Goal: Browse casually: Explore the website without a specific task or goal

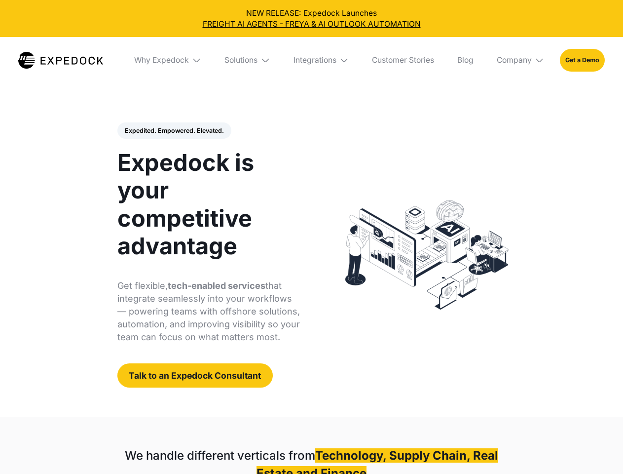
select select
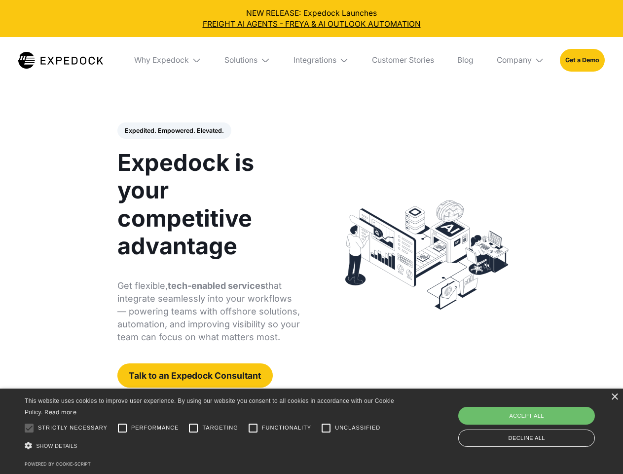
click at [311, 60] on div "Integrations" at bounding box center [315, 60] width 43 height 10
click at [168, 60] on div "Why Expedock" at bounding box center [153, 60] width 55 height 10
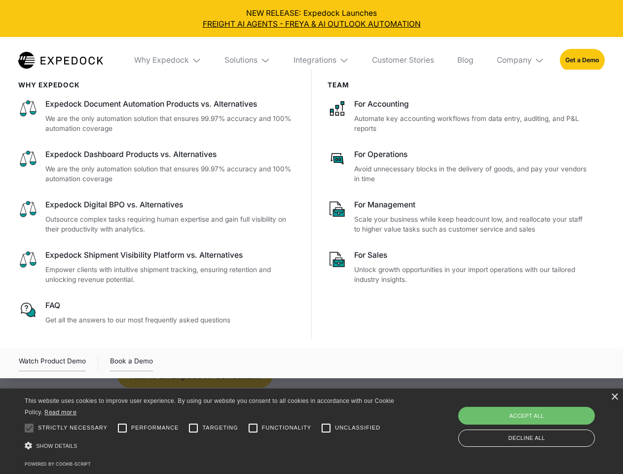
click at [248, 60] on div "Solutions" at bounding box center [240, 60] width 33 height 10
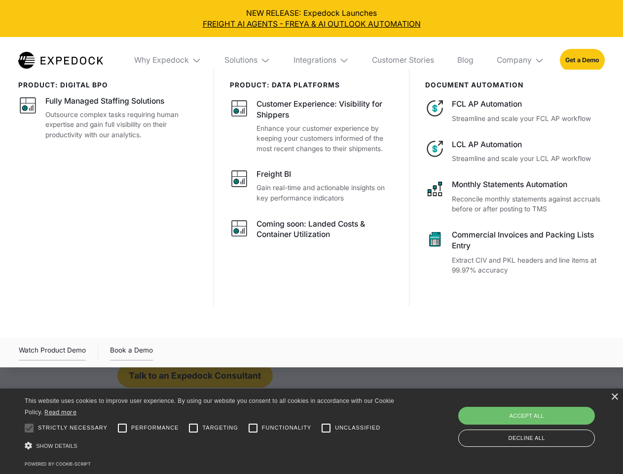
click at [322, 60] on div "Integrations" at bounding box center [315, 60] width 43 height 10
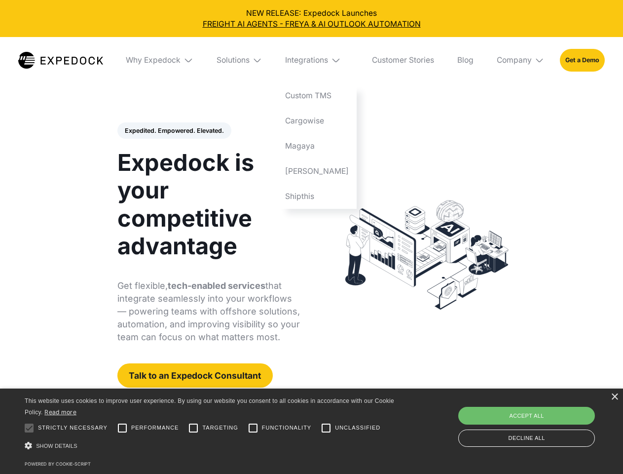
click at [521, 60] on div "Company" at bounding box center [514, 60] width 35 height 10
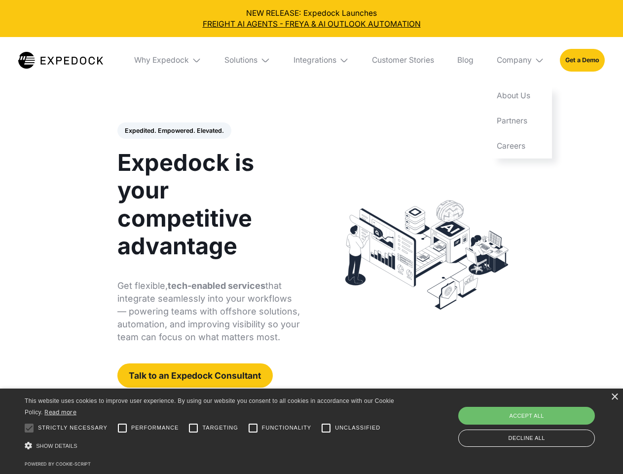
click at [174, 131] on div "Expedited. Empowered. Elevated. Automate Freight Document Extraction at 99.97% …" at bounding box center [208, 254] width 183 height 265
click at [614, 397] on div "×" at bounding box center [614, 396] width 7 height 7
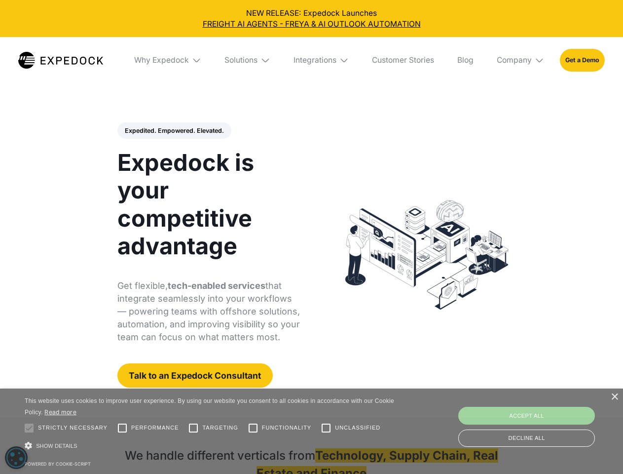
click at [29, 428] on div at bounding box center [29, 428] width 20 height 20
